Goal: Task Accomplishment & Management: Use online tool/utility

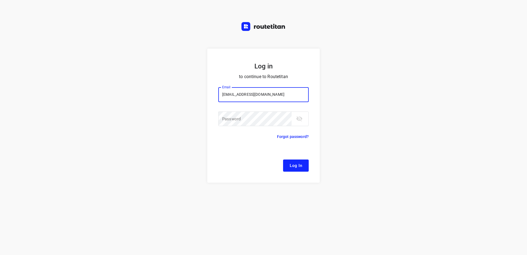
type input "[EMAIL_ADDRESS][DOMAIN_NAME]"
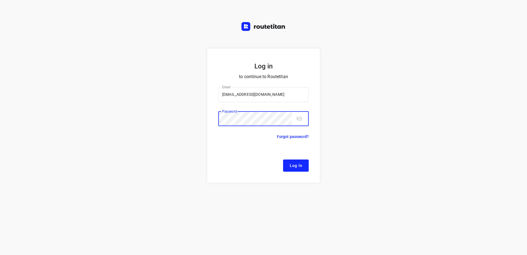
click at [283, 159] on button "Log In" at bounding box center [296, 165] width 26 height 12
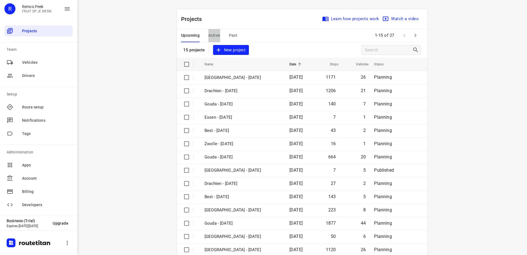
click at [209, 32] on span "Active" at bounding box center [214, 35] width 12 height 7
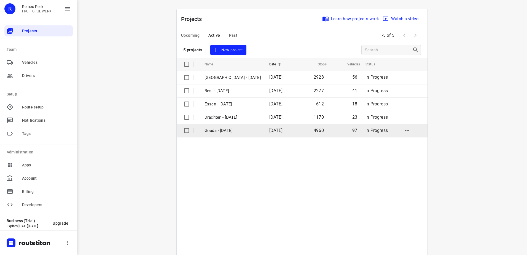
click at [229, 133] on p "Gouda - [DATE]" at bounding box center [233, 130] width 57 height 6
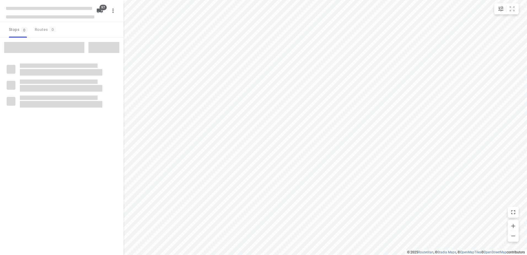
type input "distance"
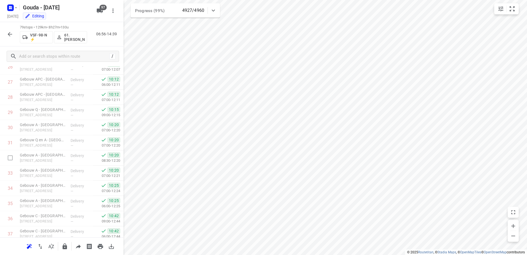
scroll to position [606, 0]
